Goal: Information Seeking & Learning: Learn about a topic

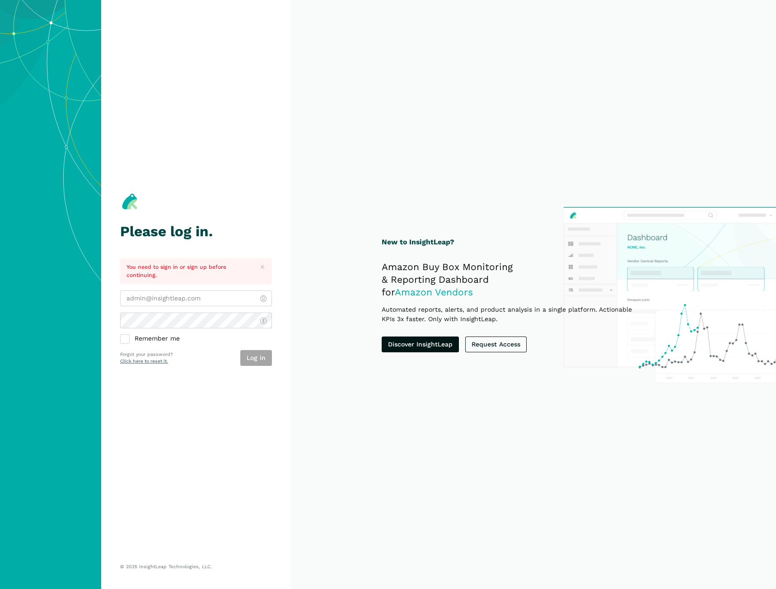
type input "[EMAIL_ADDRESS][DOMAIN_NAME]"
click at [196, 350] on div "aroumonada@wmciinc.com Remember me Log in Forgot your password? Click here to r…" at bounding box center [196, 328] width 152 height 75
click at [268, 354] on button "Log in" at bounding box center [256, 358] width 32 height 16
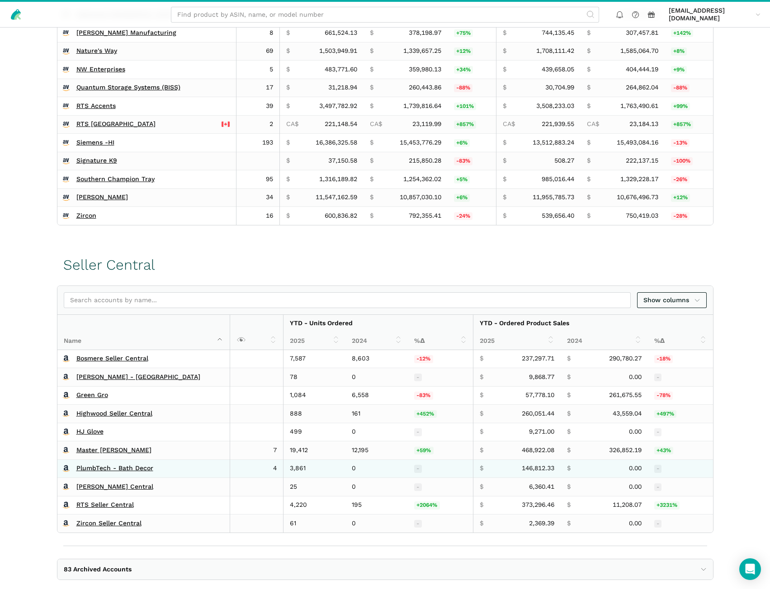
scroll to position [316, 0]
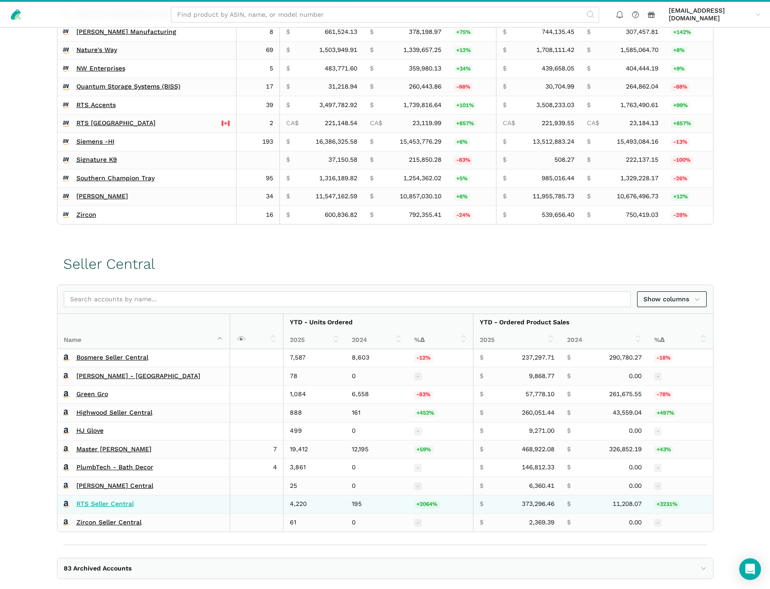
click at [103, 505] on link "RTS Seller Central" at bounding box center [104, 504] width 57 height 8
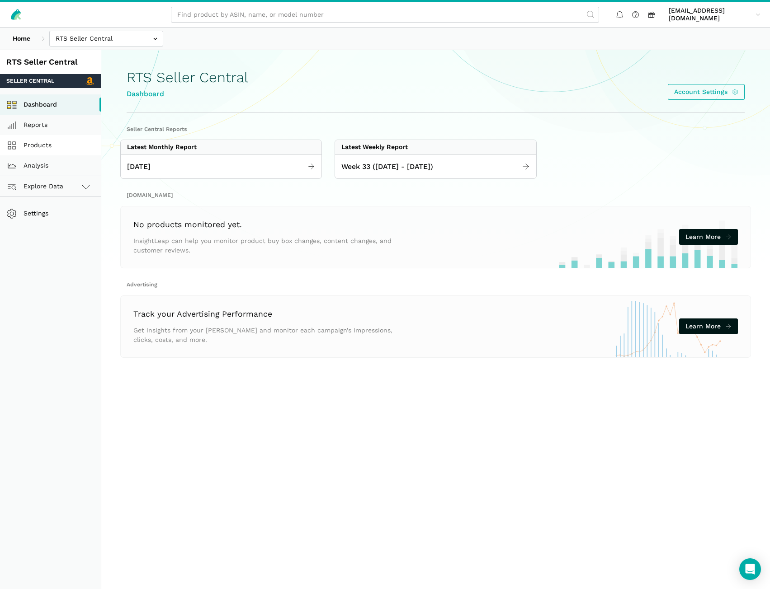
click at [54, 148] on link "Products" at bounding box center [50, 145] width 101 height 20
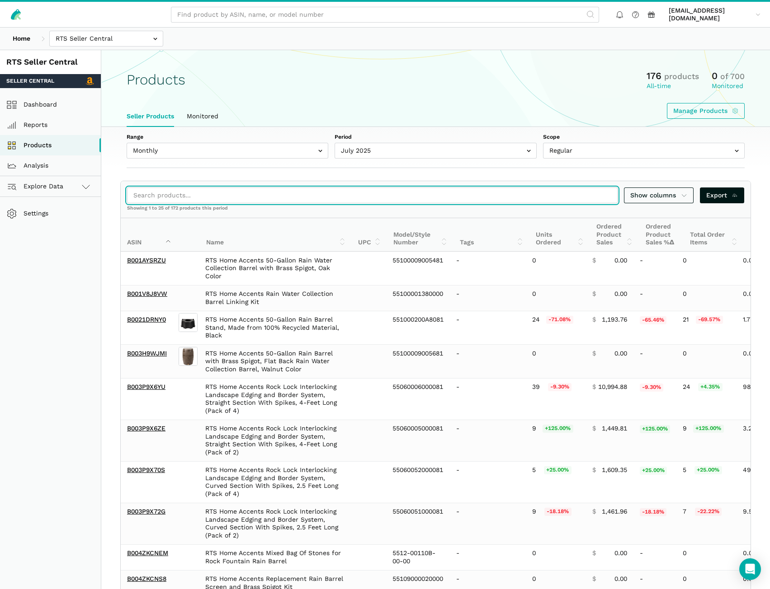
click at [148, 194] on input "search" at bounding box center [372, 196] width 490 height 16
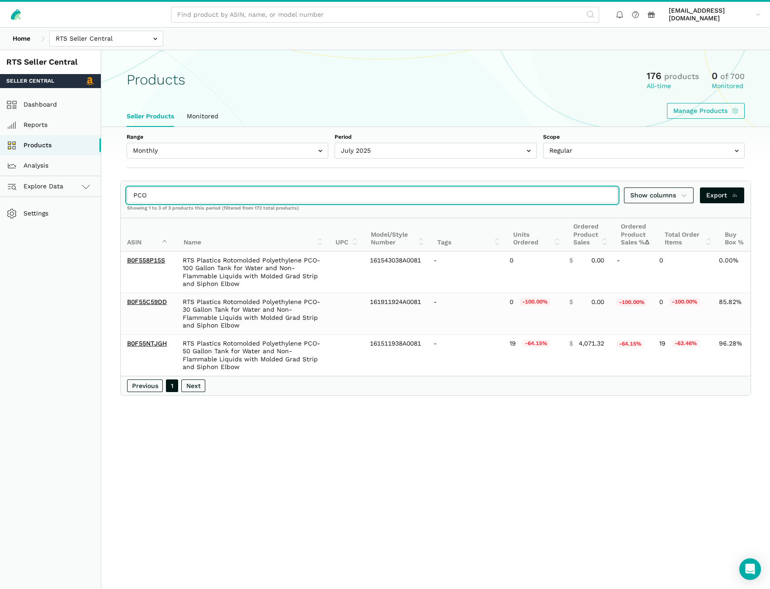
type input "PCO"
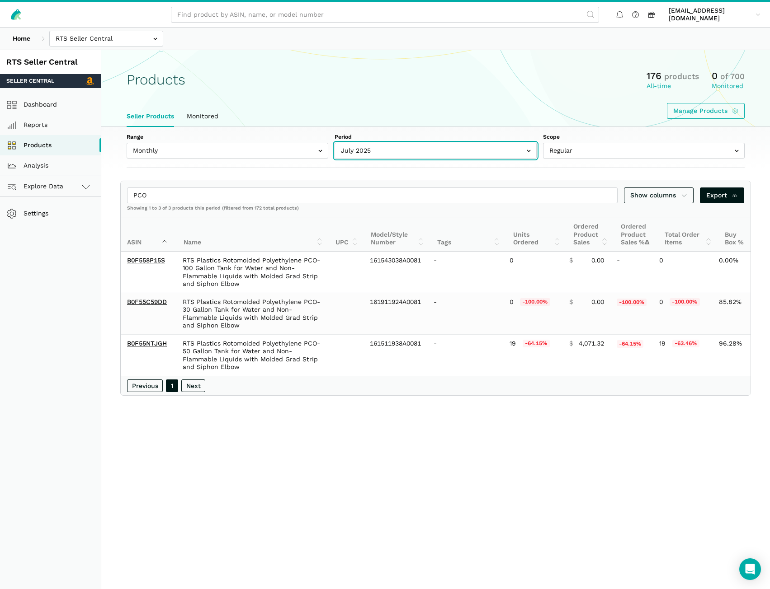
click at [367, 157] on input "text" at bounding box center [435, 151] width 202 height 16
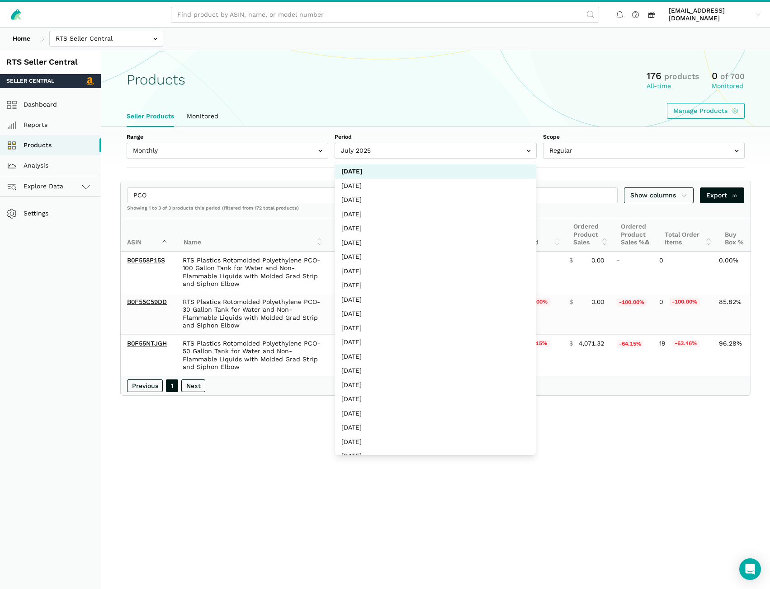
click at [273, 161] on div "Range Monthly Weekly Period July 2025 June 2025 May 2025 April 2025 March 2025 …" at bounding box center [435, 147] width 668 height 41
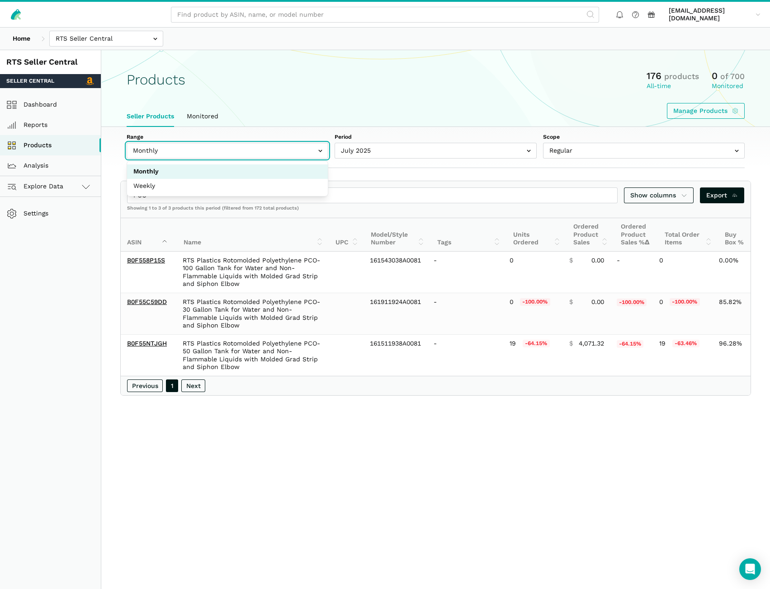
click at [271, 154] on input "text" at bounding box center [228, 151] width 202 height 16
select select "Weekly"
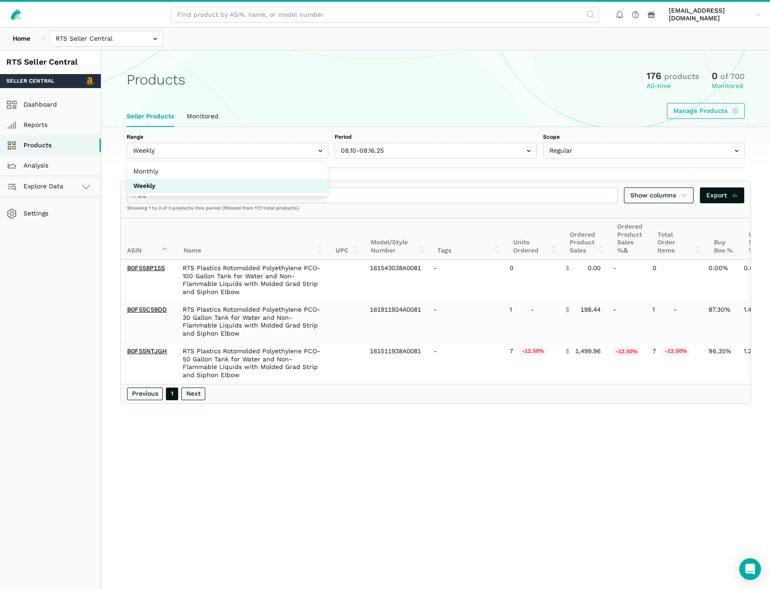
click at [348, 547] on main "Products 176 products All-time 0 of 700 Monitored Manage Products Seller Produc…" at bounding box center [435, 344] width 668 height 589
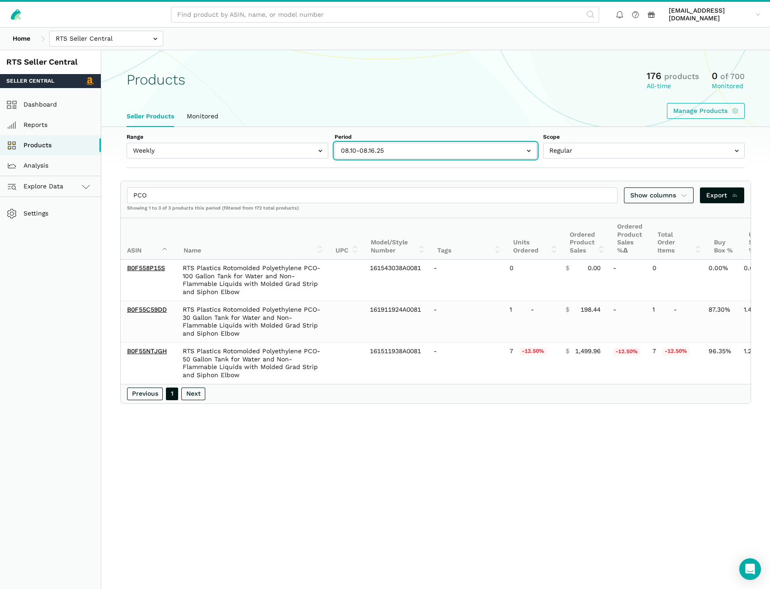
click at [382, 149] on input "text" at bounding box center [435, 151] width 202 height 16
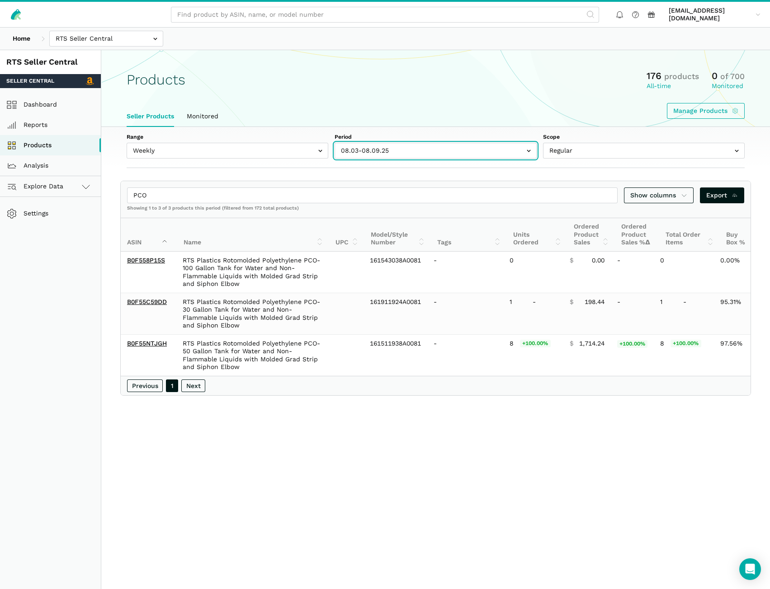
click at [426, 150] on input "text" at bounding box center [435, 151] width 202 height 16
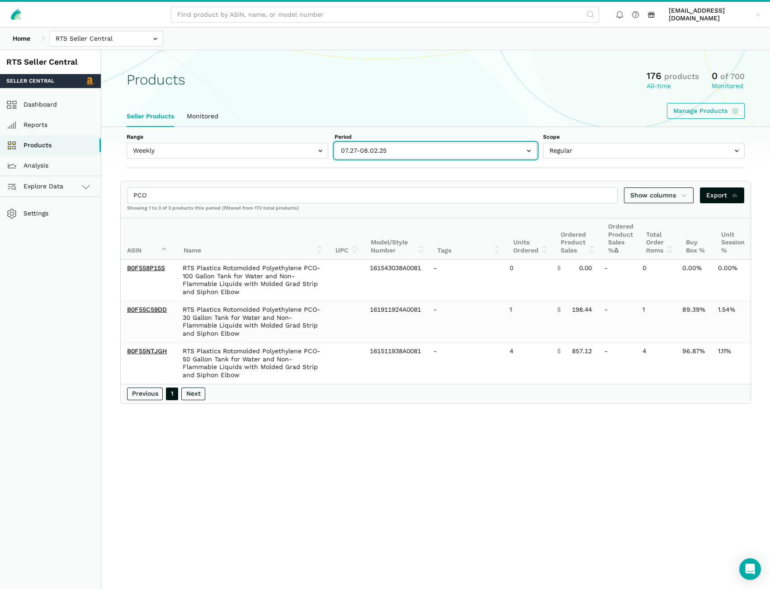
click at [379, 149] on input "text" at bounding box center [435, 151] width 202 height 16
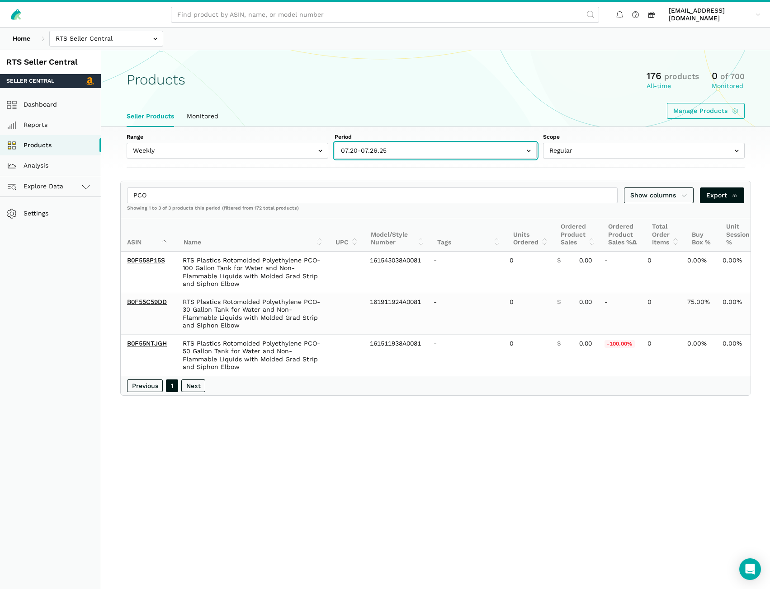
click at [425, 151] on input "text" at bounding box center [435, 151] width 202 height 16
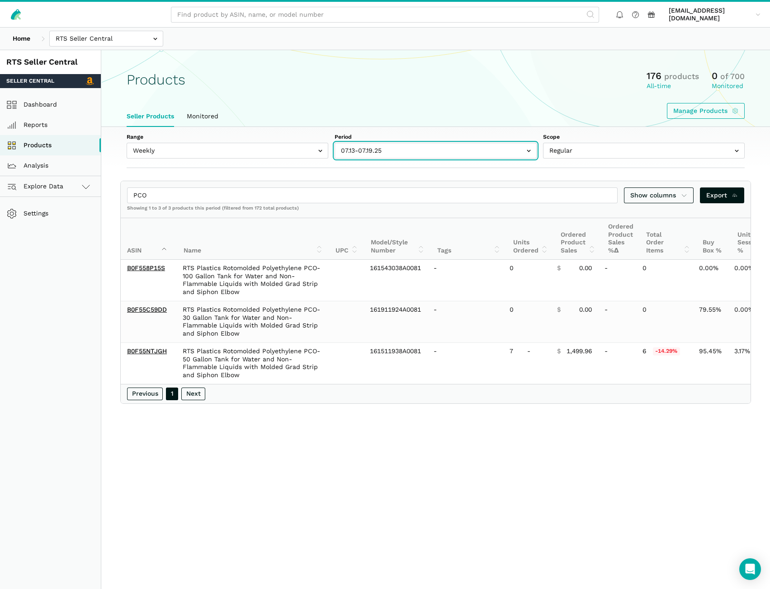
click at [376, 149] on input "text" at bounding box center [435, 151] width 202 height 16
click at [409, 147] on input "text" at bounding box center [435, 151] width 202 height 16
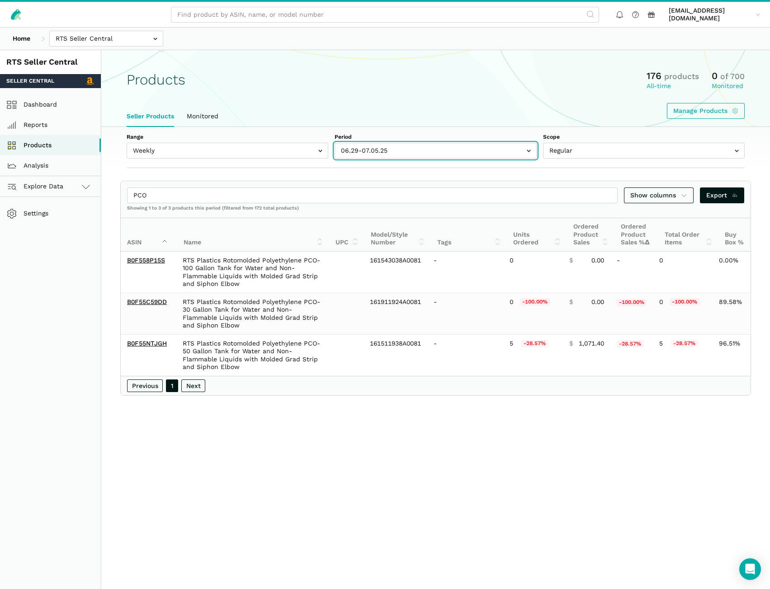
click at [372, 148] on input "text" at bounding box center [435, 151] width 202 height 16
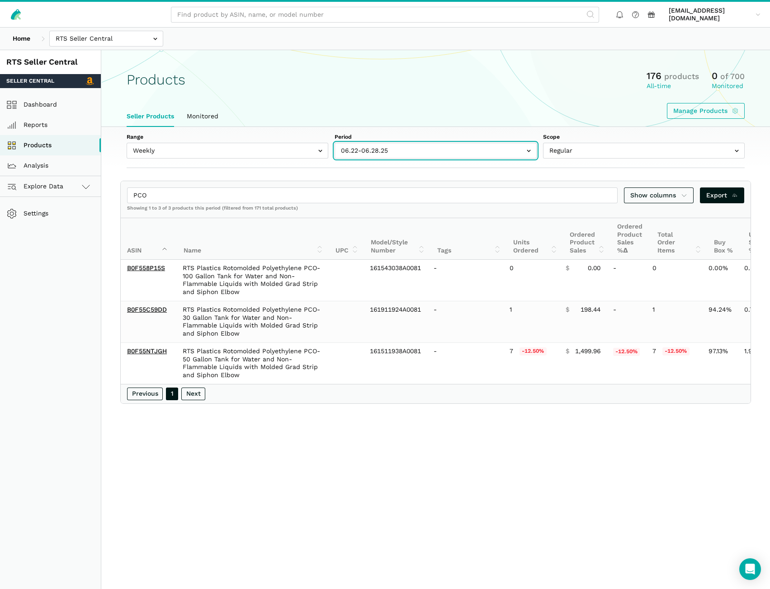
click at [357, 152] on input "text" at bounding box center [435, 151] width 202 height 16
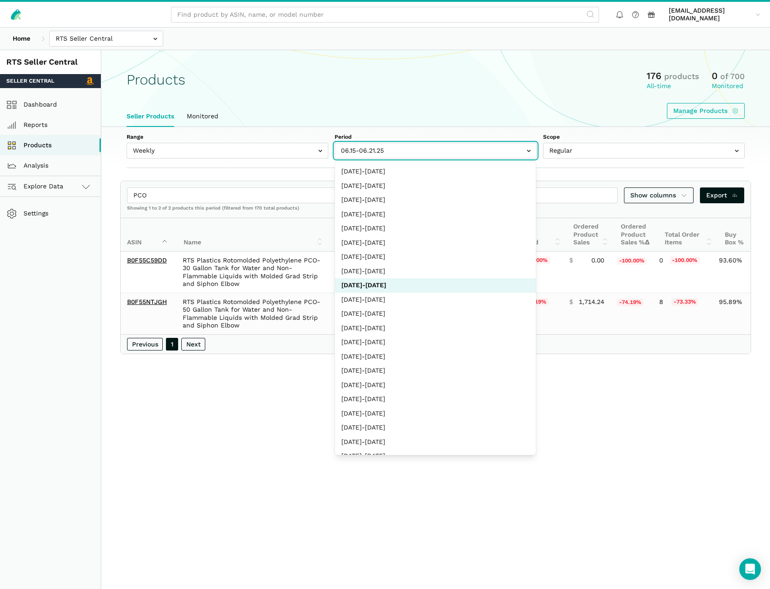
click at [385, 157] on input "text" at bounding box center [435, 151] width 202 height 16
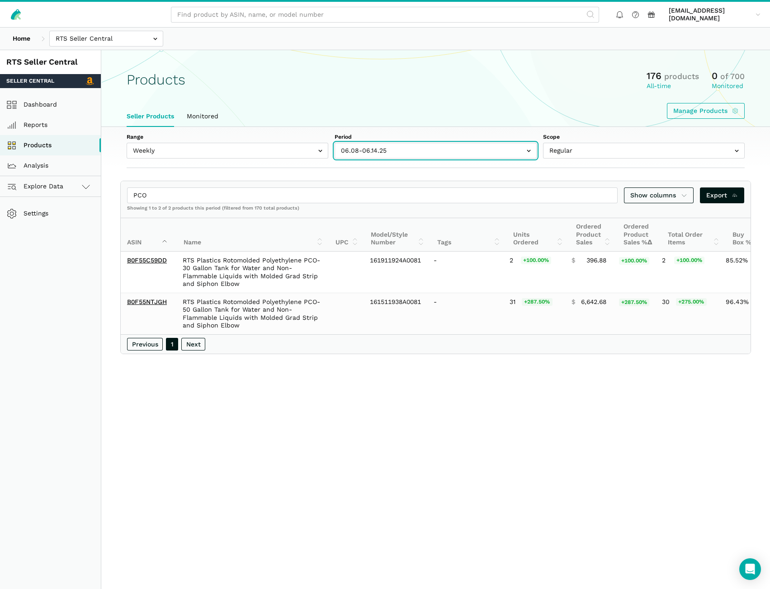
drag, startPoint x: 362, startPoint y: 149, endPoint x: 362, endPoint y: 154, distance: 5.4
click at [362, 149] on input "text" at bounding box center [435, 151] width 202 height 16
drag, startPoint x: 396, startPoint y: 149, endPoint x: 393, endPoint y: 153, distance: 5.5
click at [396, 149] on input "text" at bounding box center [435, 151] width 202 height 16
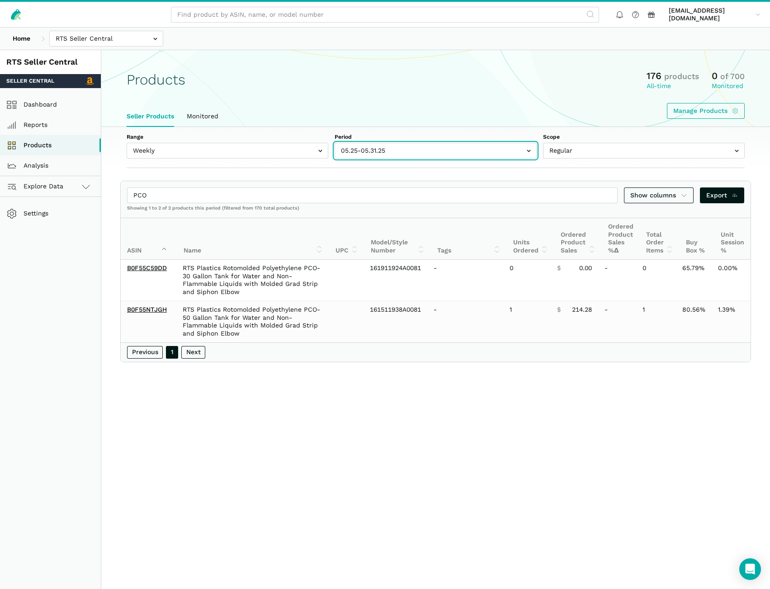
drag, startPoint x: 463, startPoint y: 148, endPoint x: 462, endPoint y: 163, distance: 14.9
click at [463, 148] on input "text" at bounding box center [435, 151] width 202 height 16
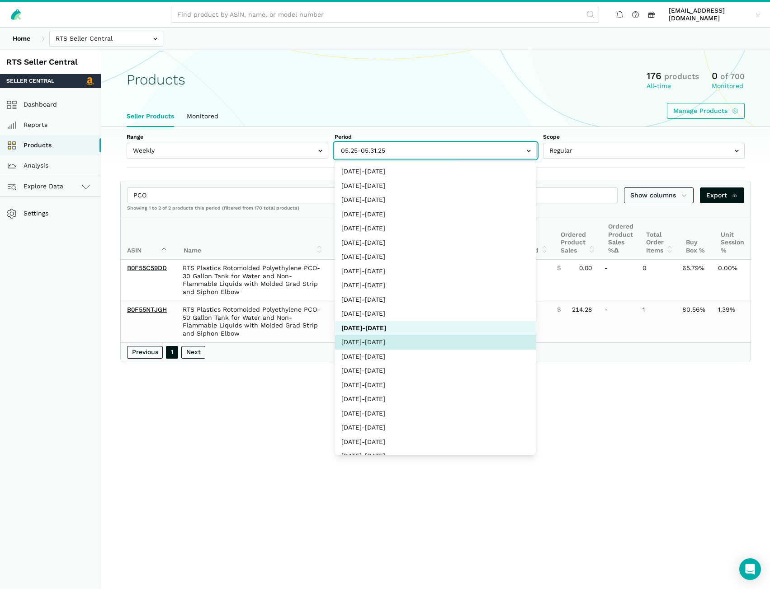
select select "Weekly|2025-05-18"
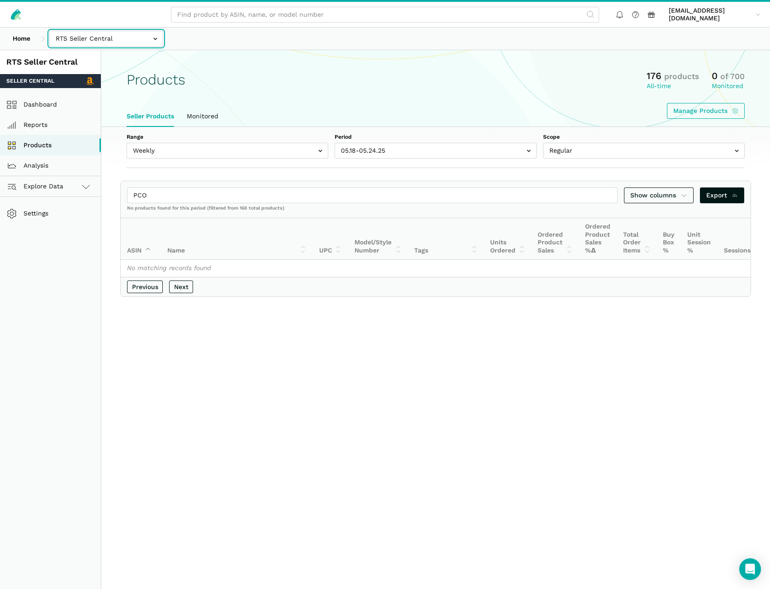
click at [75, 36] on input "text" at bounding box center [106, 39] width 114 height 16
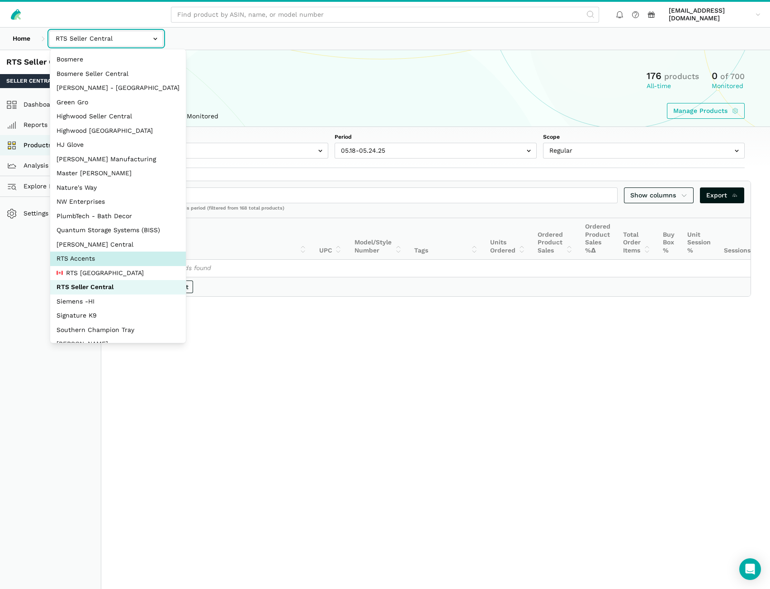
select select "DPHNLGULfjdmZCda3GrCfans"
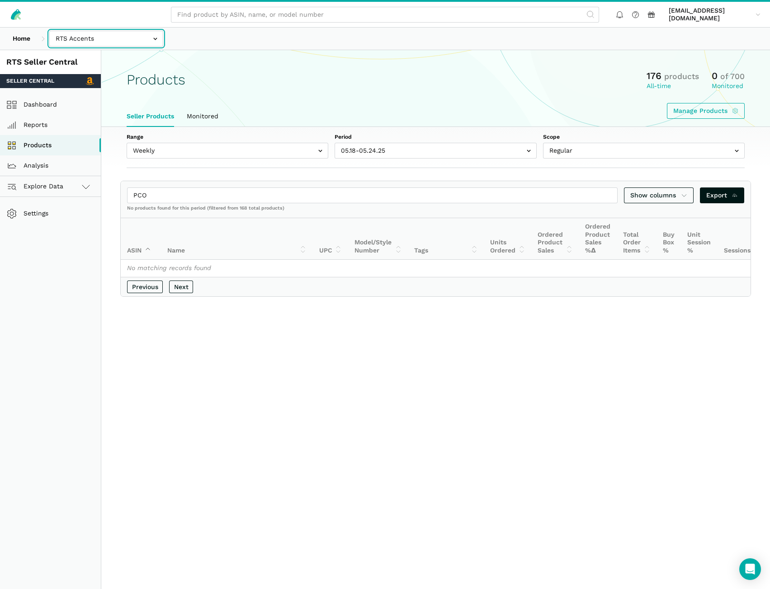
drag, startPoint x: 84, startPoint y: 259, endPoint x: 108, endPoint y: 243, distance: 28.1
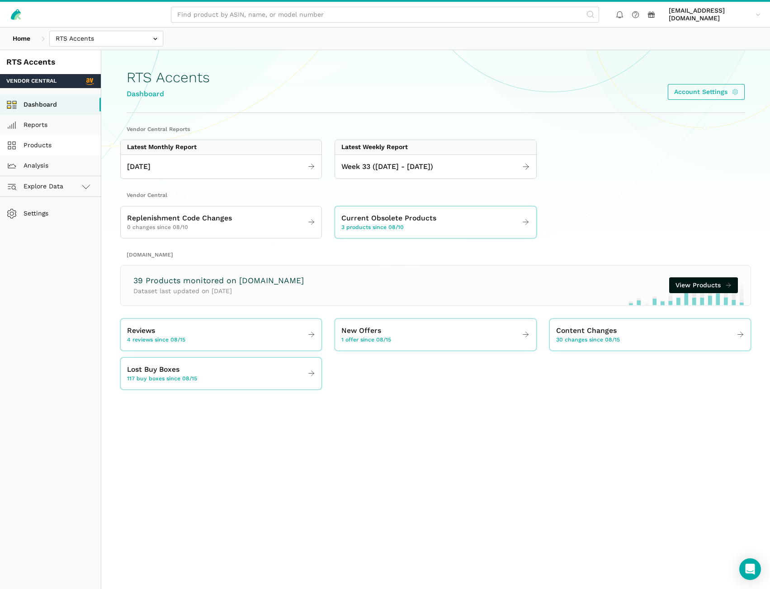
click at [60, 147] on link "Products" at bounding box center [50, 145] width 101 height 20
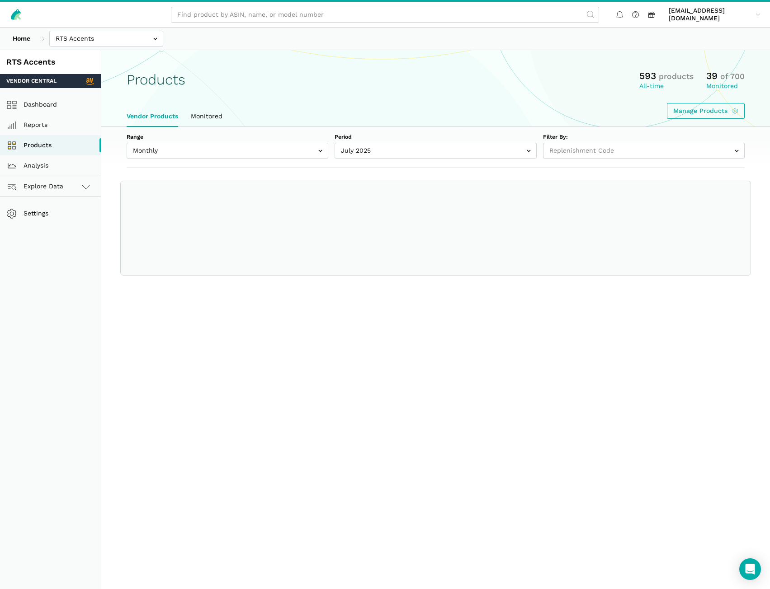
select select
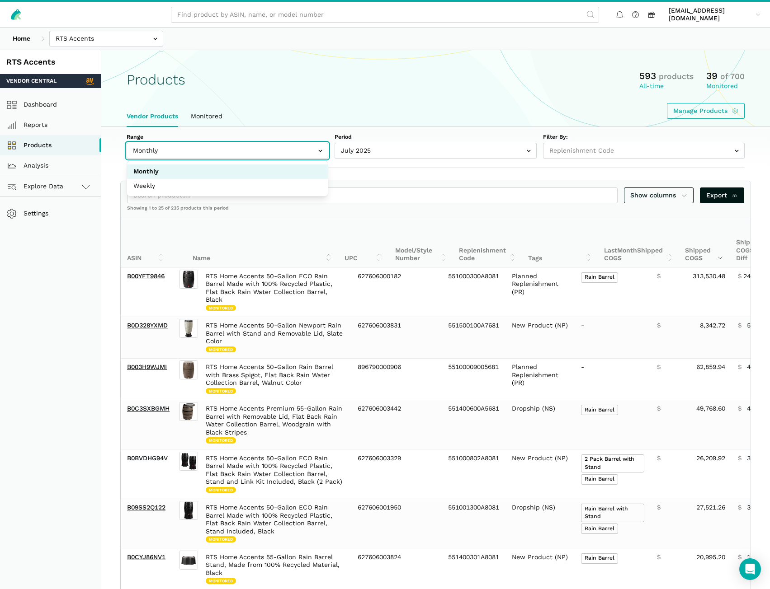
click at [282, 150] on input "text" at bounding box center [228, 151] width 202 height 16
select select "Weekly"
select select "Weekly|2025-08-10"
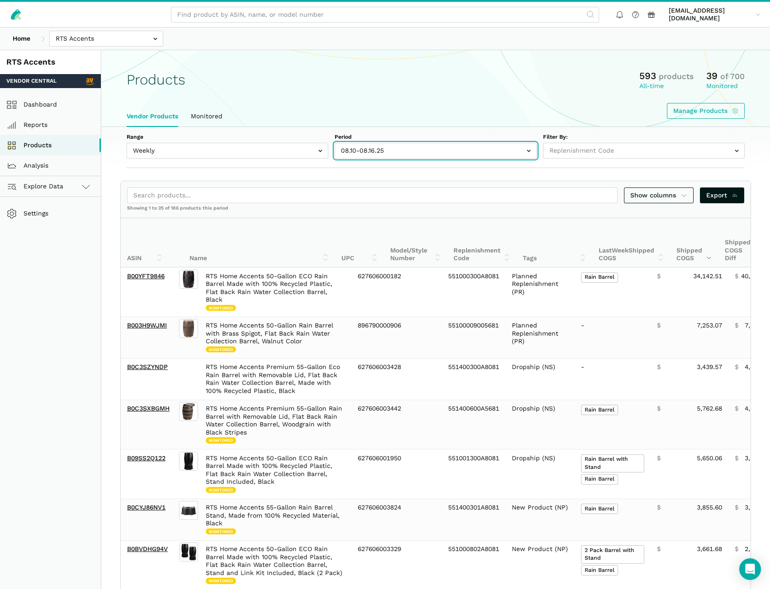
click at [398, 148] on input "text" at bounding box center [435, 151] width 202 height 16
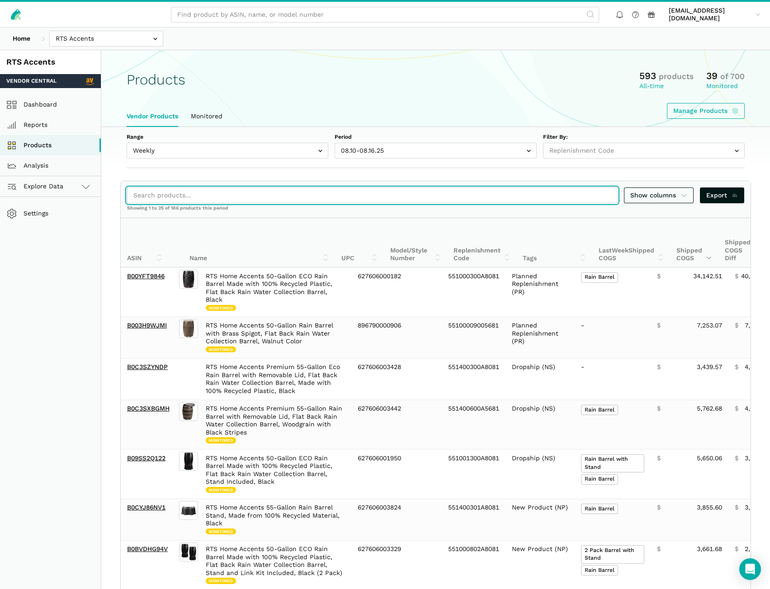
click at [270, 193] on input "search" at bounding box center [372, 196] width 490 height 16
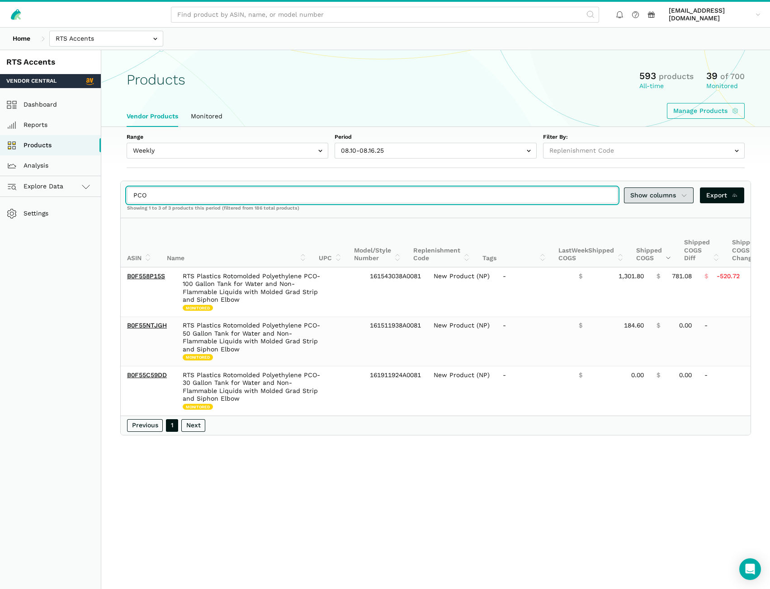
type input "PCO"
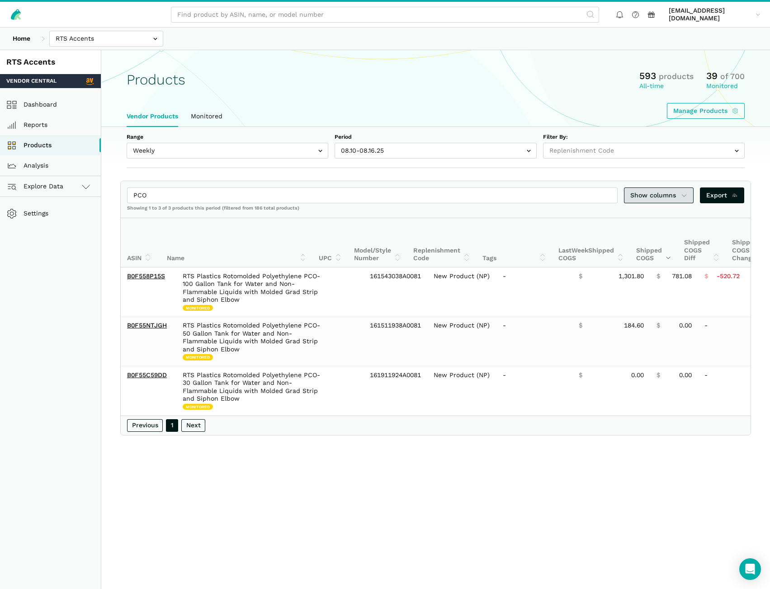
click at [656, 194] on span "Show columns" at bounding box center [658, 195] width 57 height 9
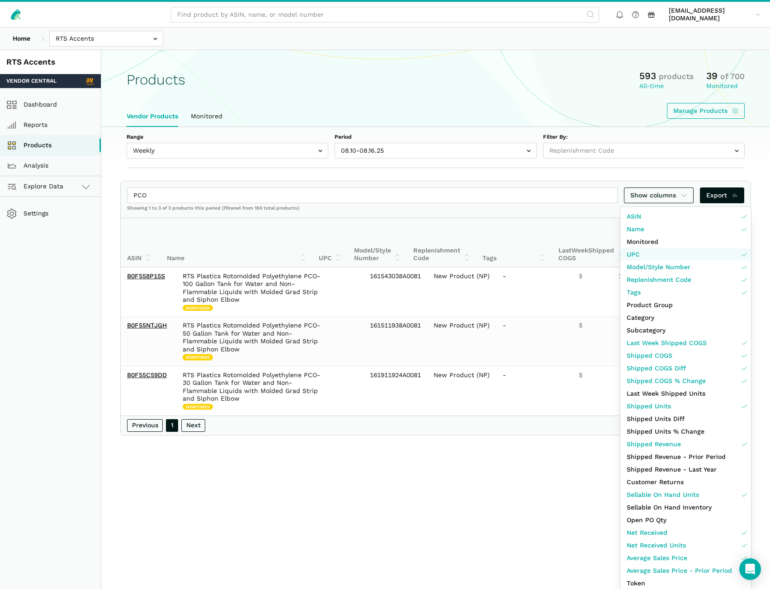
click at [639, 255] on link "UPC" at bounding box center [685, 254] width 131 height 13
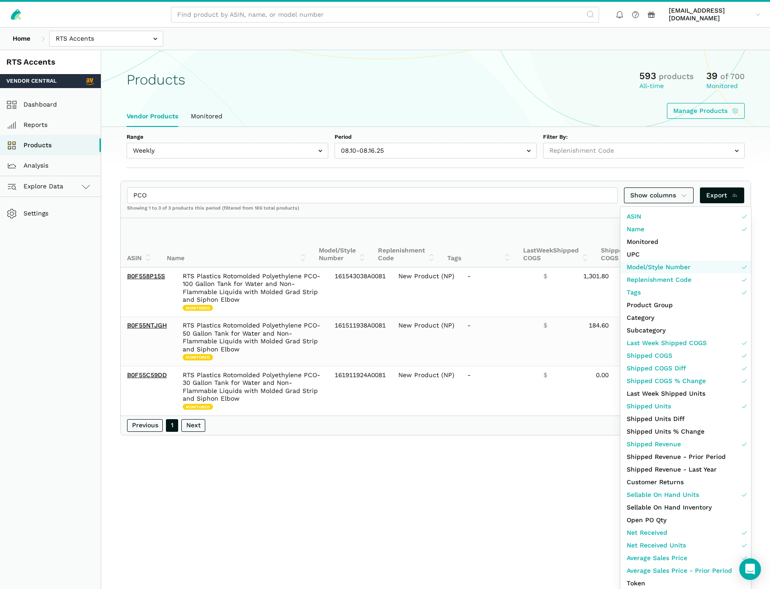
click at [643, 265] on span "Model/Style Number" at bounding box center [658, 267] width 64 height 9
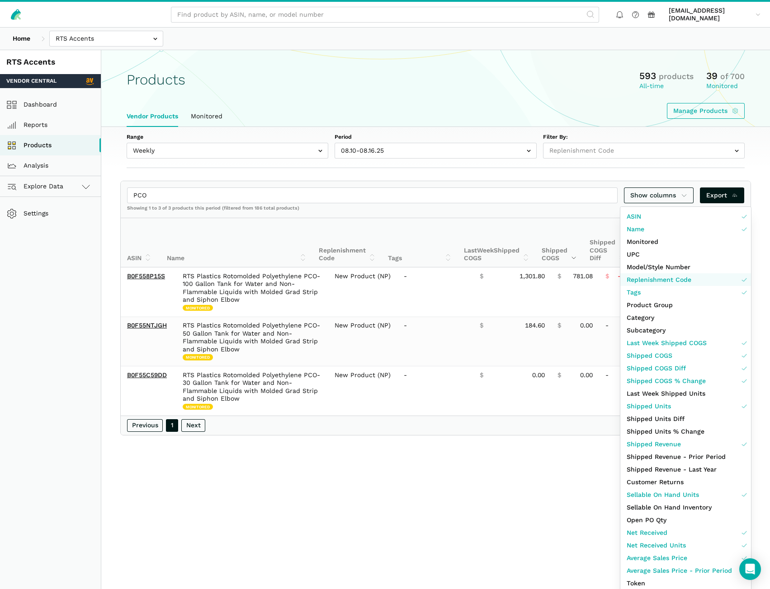
click at [644, 279] on span "Replenishment Code" at bounding box center [658, 279] width 65 height 9
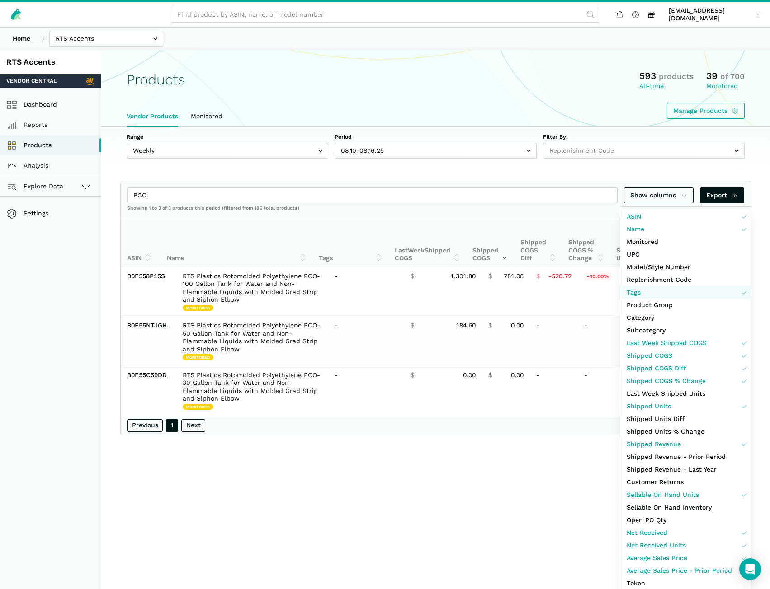
click at [639, 292] on span "Tags" at bounding box center [633, 292] width 14 height 9
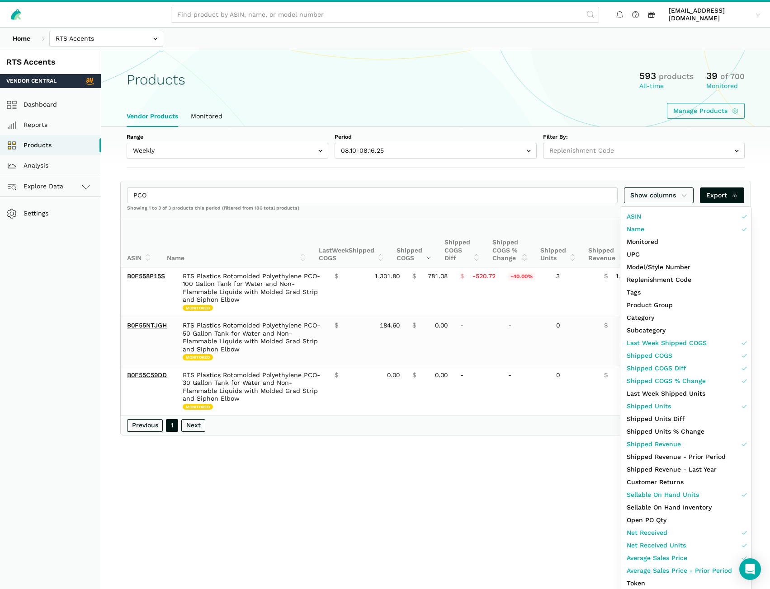
click at [442, 472] on div at bounding box center [385, 294] width 770 height 589
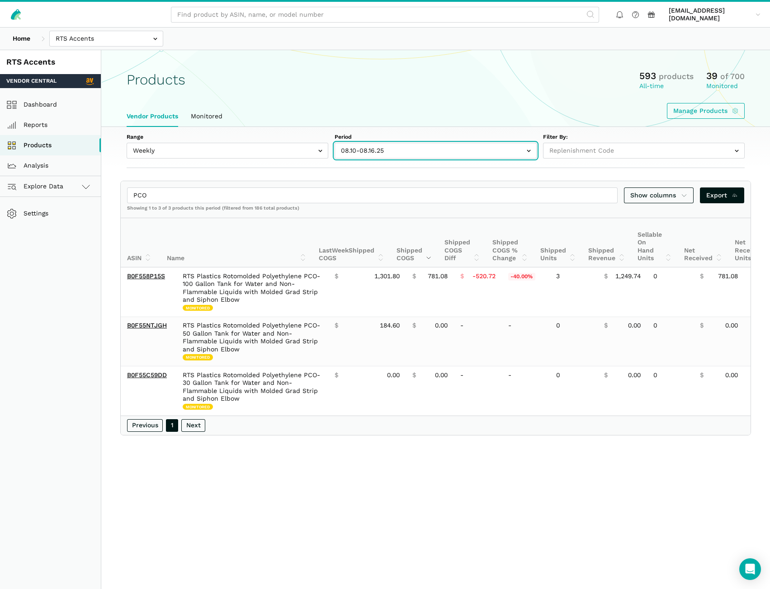
click at [378, 150] on input "text" at bounding box center [435, 151] width 202 height 16
click at [355, 154] on input "text" at bounding box center [435, 151] width 202 height 16
click at [379, 154] on input "text" at bounding box center [435, 151] width 202 height 16
click at [388, 150] on input "text" at bounding box center [435, 151] width 202 height 16
click at [388, 153] on input "text" at bounding box center [435, 151] width 202 height 16
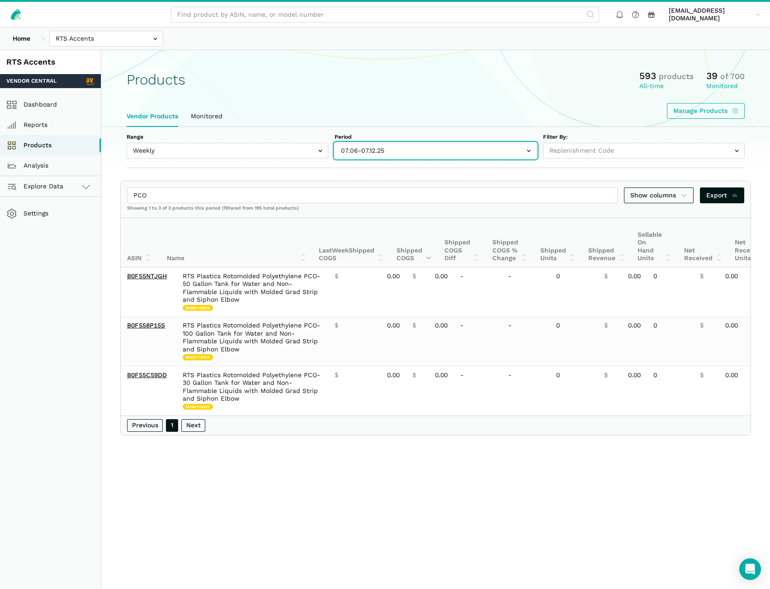
click at [422, 144] on input "text" at bounding box center [435, 151] width 202 height 16
click at [381, 153] on input "text" at bounding box center [435, 151] width 202 height 16
click at [396, 146] on input "text" at bounding box center [435, 151] width 202 height 16
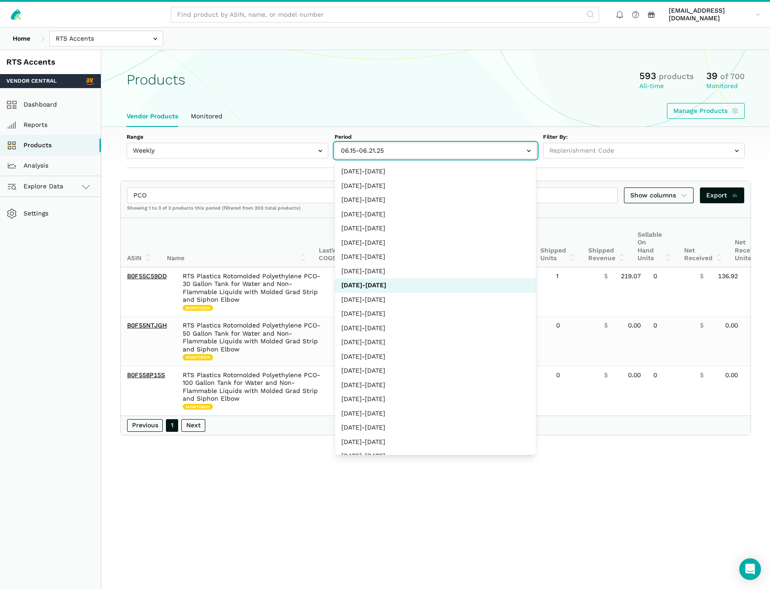
click at [409, 149] on input "text" at bounding box center [435, 151] width 202 height 16
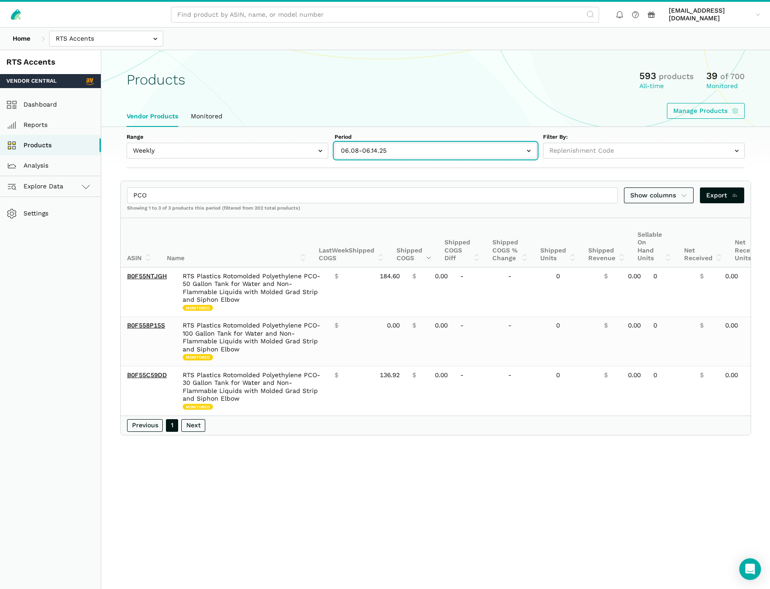
click at [399, 145] on input "text" at bounding box center [435, 151] width 202 height 16
click at [377, 155] on input "text" at bounding box center [435, 151] width 202 height 16
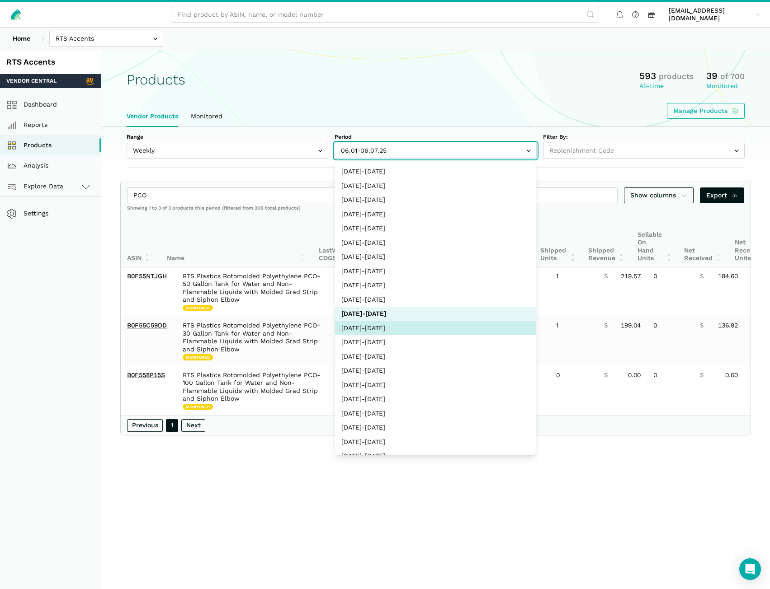
select select "Weekly|2025-05-25"
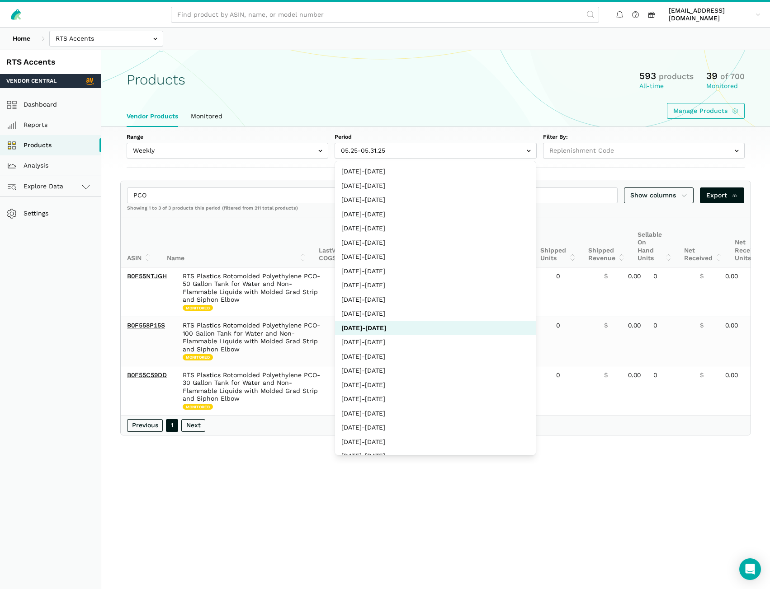
click at [412, 56] on section "Products 593 products All-time 39 of 700 Monitored Manage Products Vendor Produ…" at bounding box center [435, 88] width 668 height 77
